Goal: Task Accomplishment & Management: Manage account settings

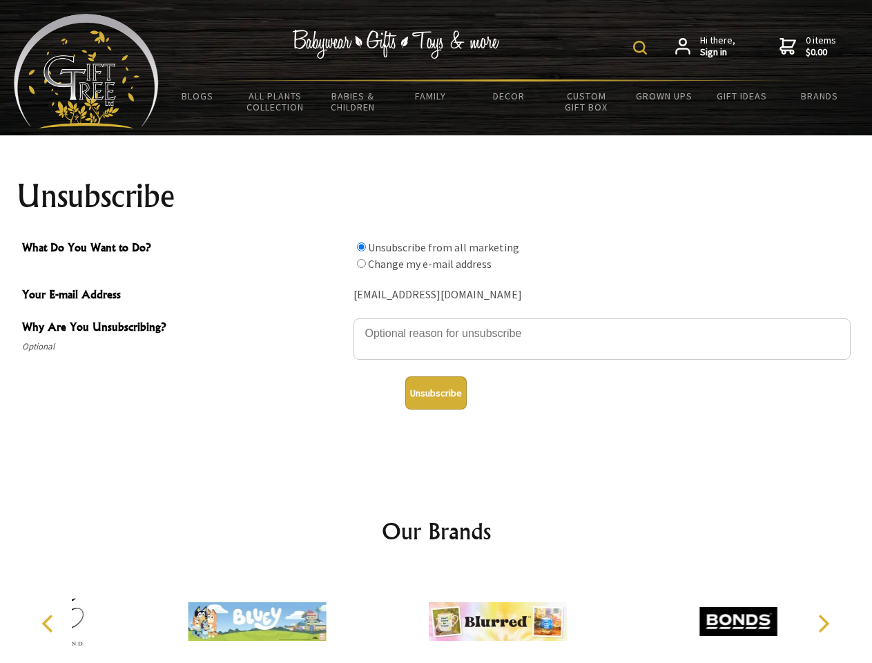
click at [642, 48] on img at bounding box center [640, 48] width 14 height 14
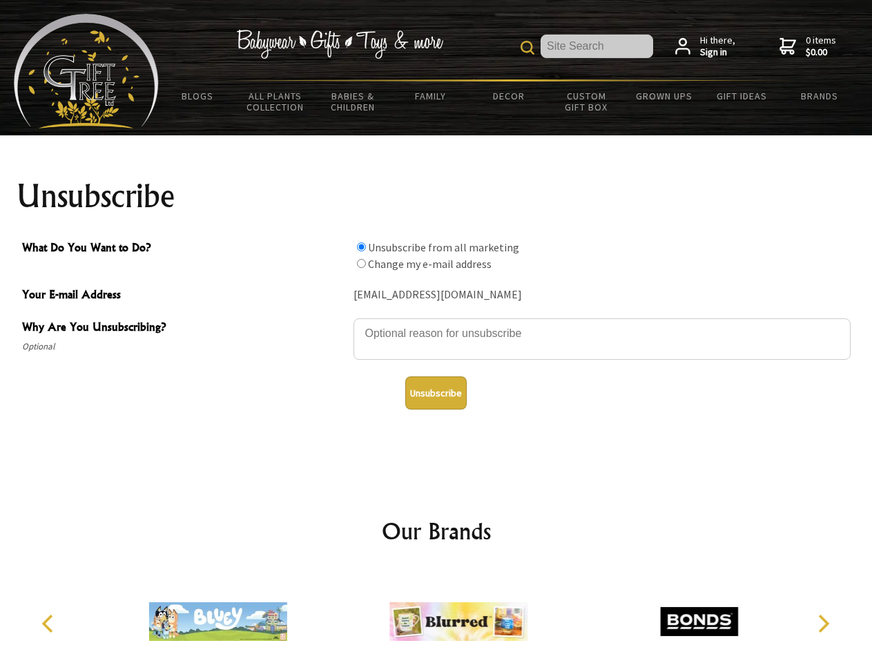
click at [436, 323] on textarea "Why Are You Unsubscribing?" at bounding box center [602, 338] width 497 height 41
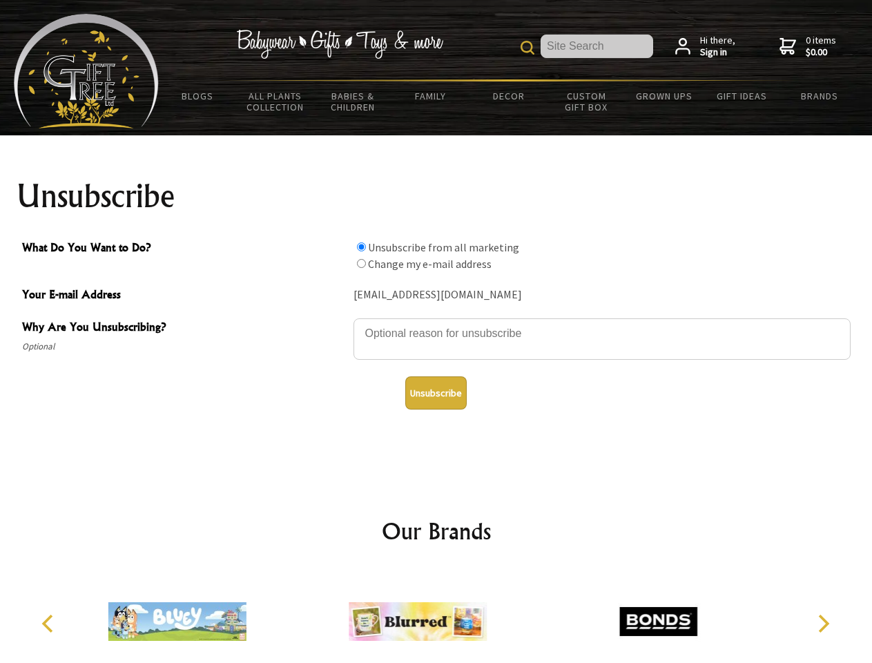
click at [361, 247] on input "What Do You Want to Do?" at bounding box center [361, 246] width 9 height 9
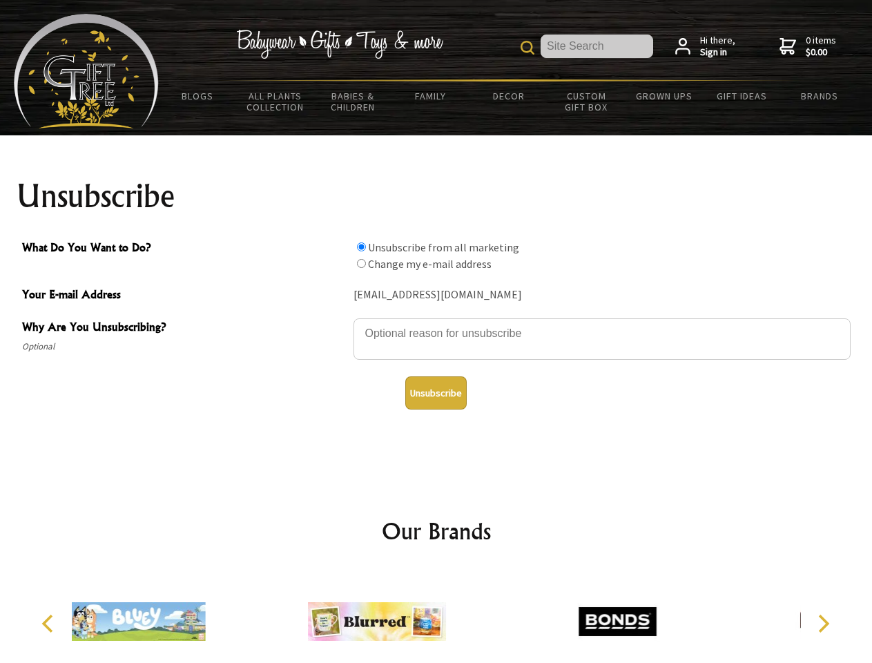
click at [361, 263] on input "What Do You Want to Do?" at bounding box center [361, 263] width 9 height 9
radio input "true"
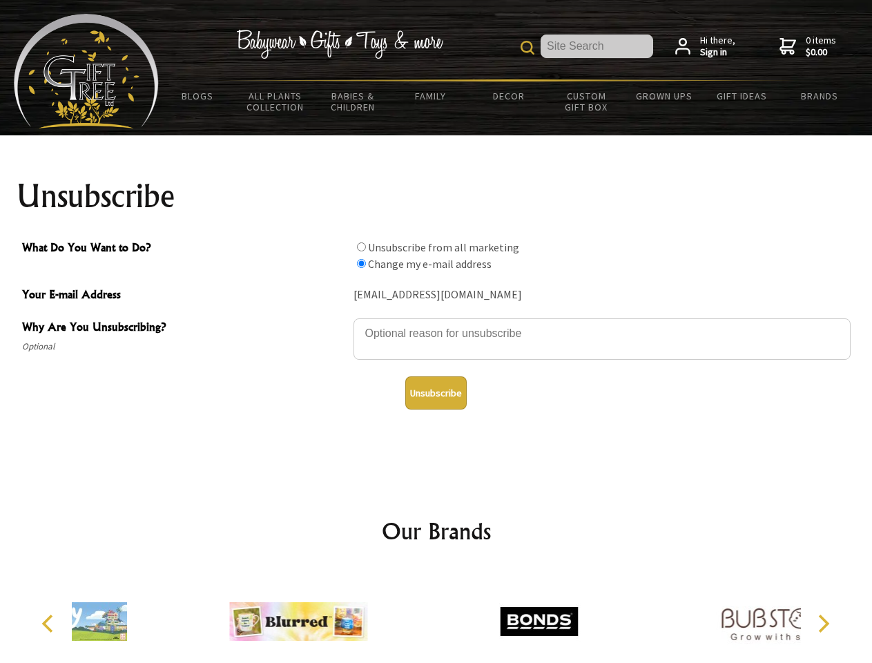
click at [436, 393] on button "Unsubscribe" at bounding box center [435, 392] width 61 height 33
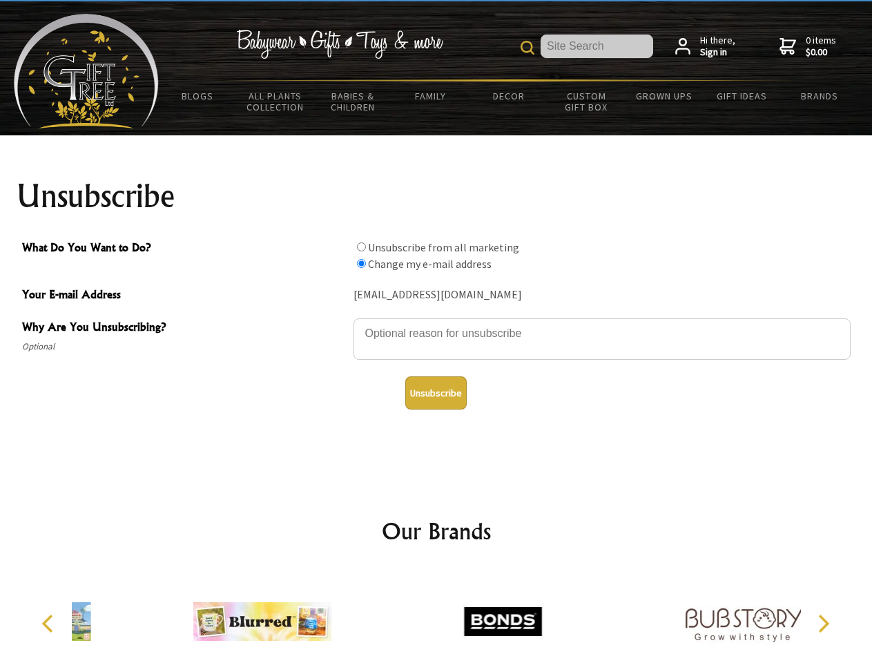
click at [50, 624] on icon "Previous" at bounding box center [49, 624] width 18 height 18
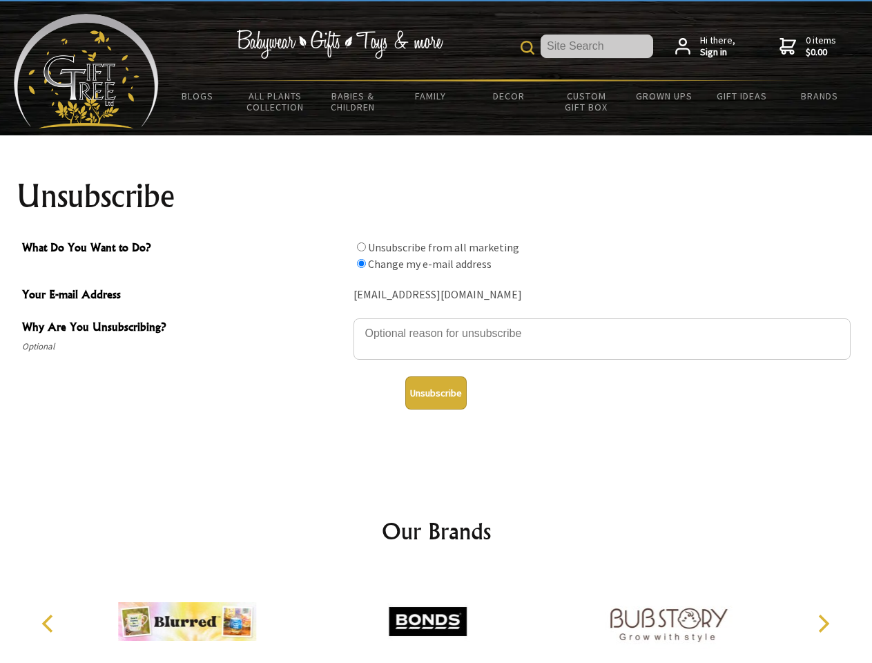
click at [823, 624] on icon "Next" at bounding box center [822, 624] width 18 height 18
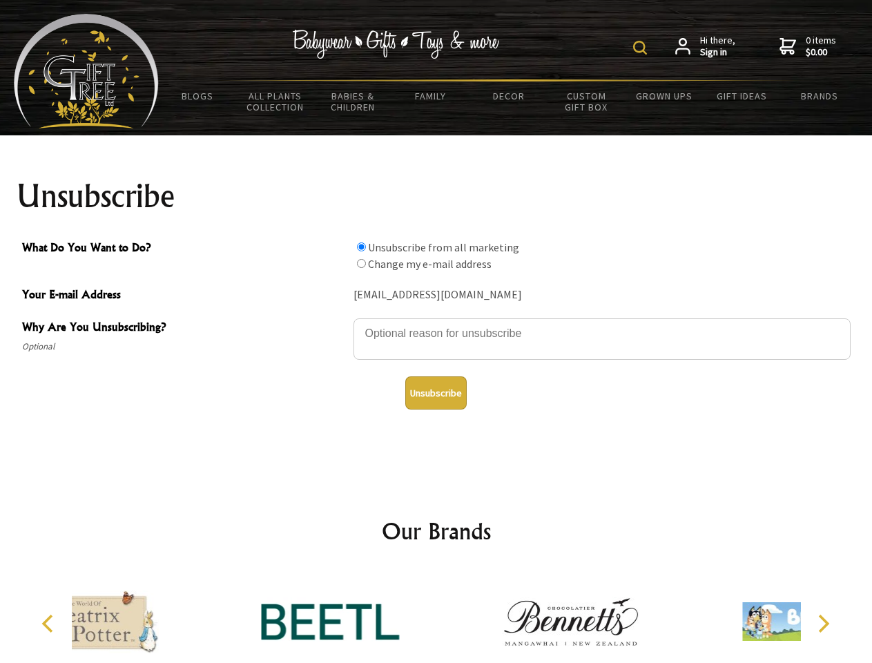
click at [642, 48] on img at bounding box center [640, 48] width 14 height 14
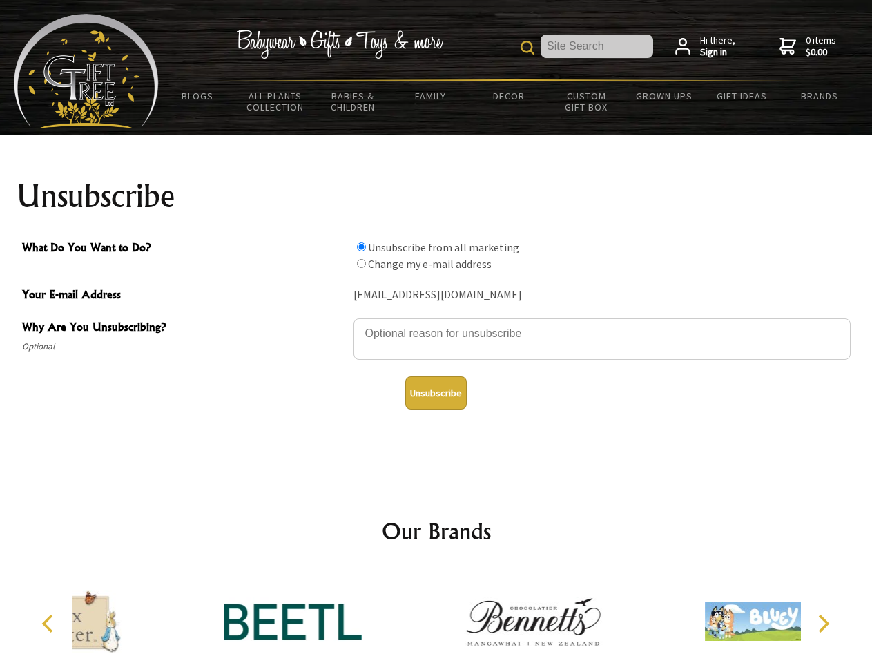
click at [436, 323] on textarea "Why Are You Unsubscribing?" at bounding box center [602, 338] width 497 height 41
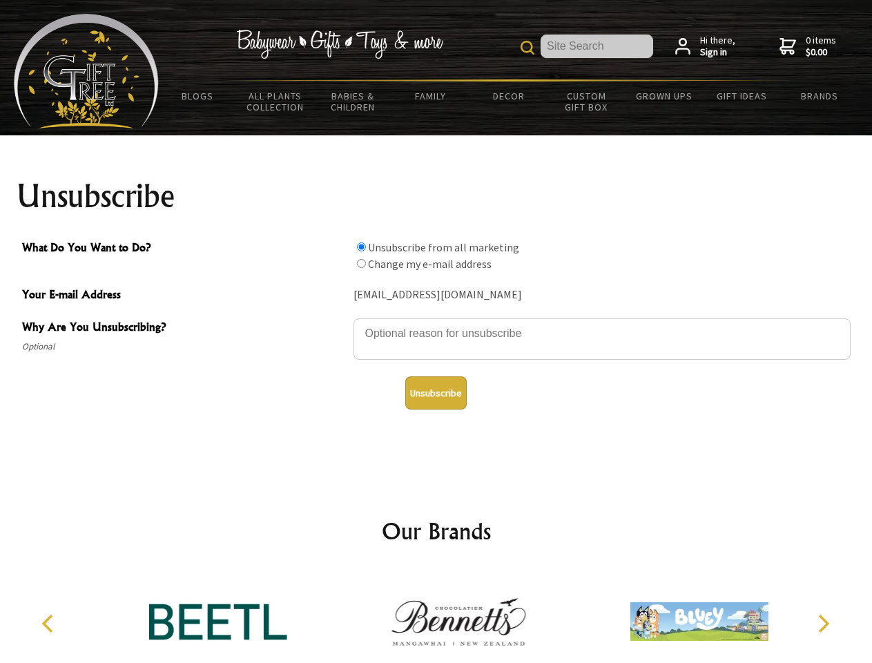
click at [361, 247] on input "What Do You Want to Do?" at bounding box center [361, 246] width 9 height 9
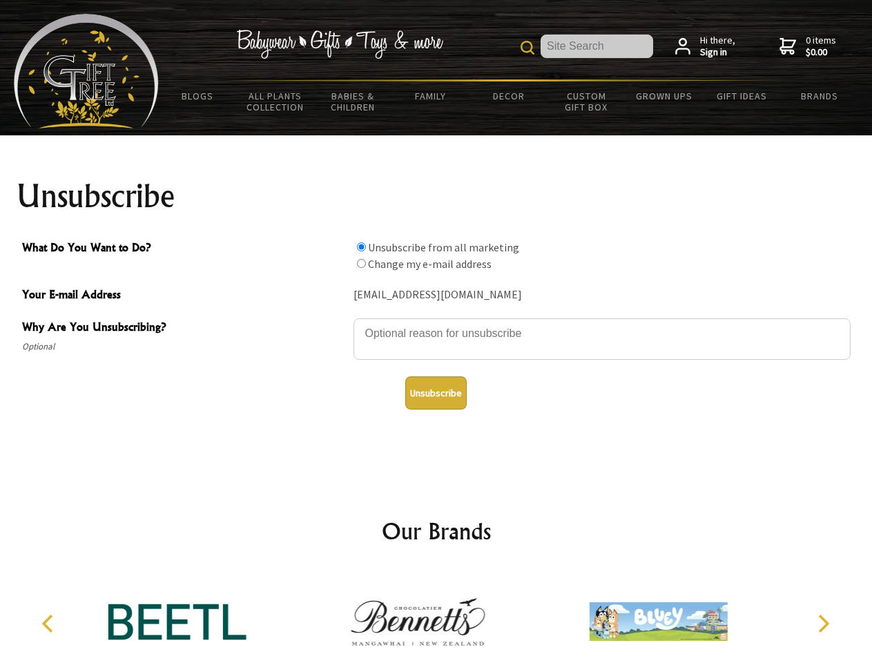
click at [361, 263] on input "What Do You Want to Do?" at bounding box center [361, 263] width 9 height 9
radio input "true"
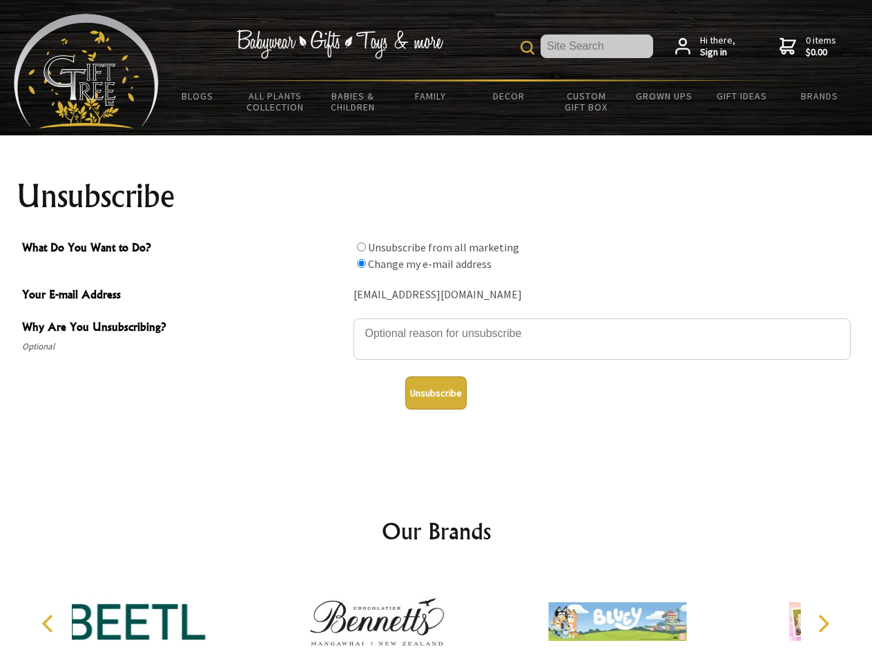
click at [436, 393] on button "Unsubscribe" at bounding box center [435, 392] width 61 height 33
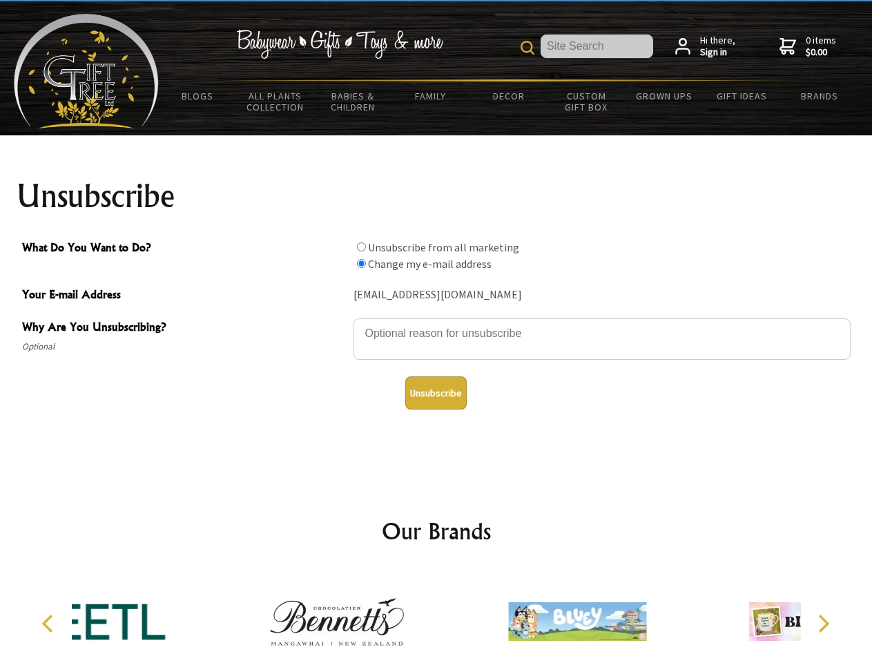
click at [457, 616] on div at bounding box center [577, 624] width 240 height 108
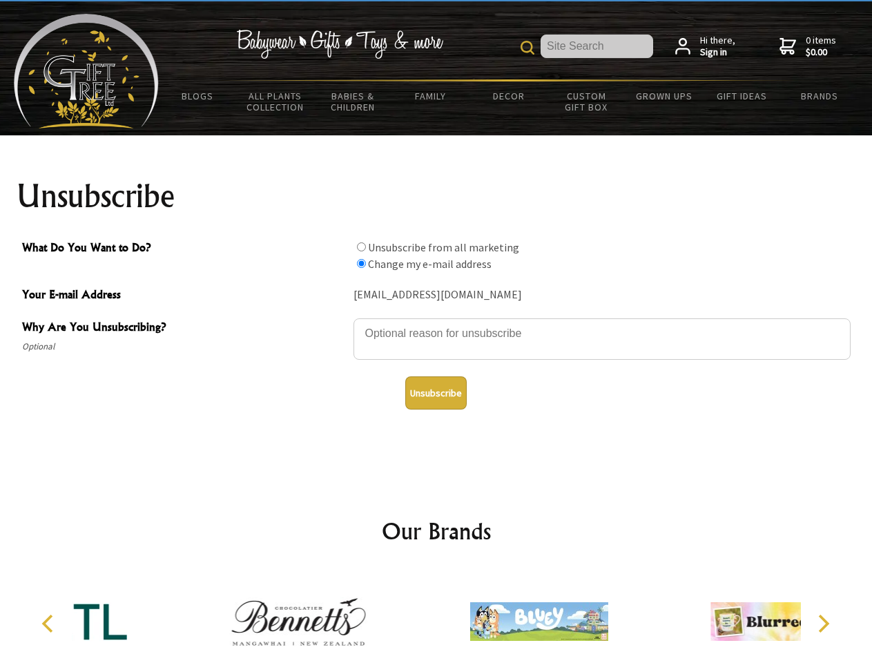
click at [50, 624] on icon "Previous" at bounding box center [49, 624] width 18 height 18
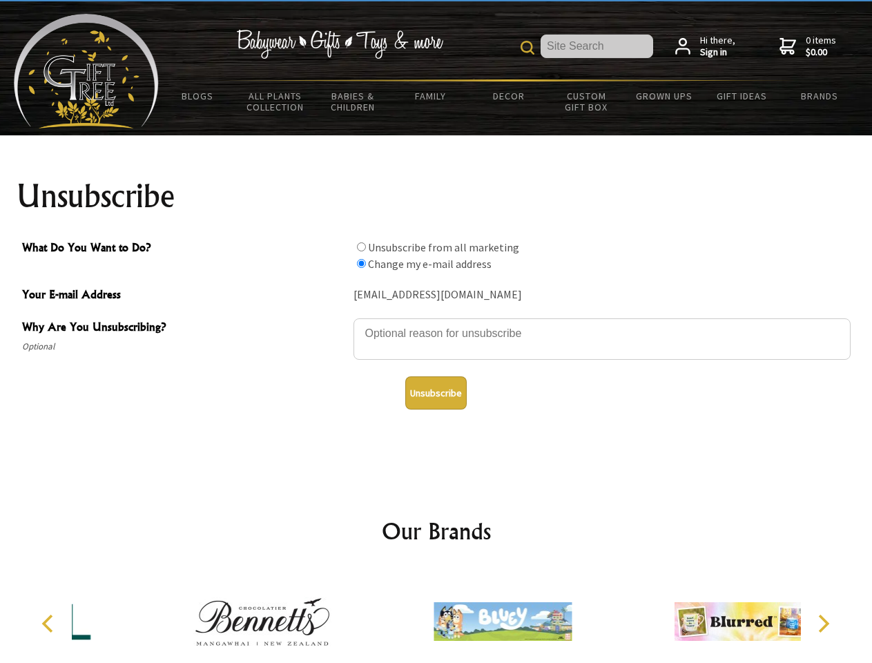
click at [823, 624] on icon "Next" at bounding box center [822, 624] width 18 height 18
